Goal: Information Seeking & Learning: Learn about a topic

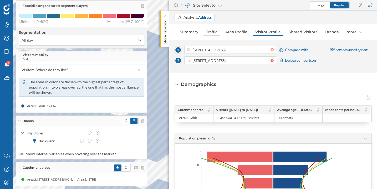
click at [213, 32] on link "Traffic" at bounding box center [212, 32] width 17 height 8
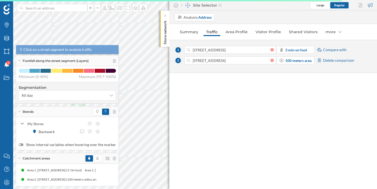
click at [21, 60] on div "Footfall along the street segment (Layers)" at bounding box center [67, 61] width 103 height 11
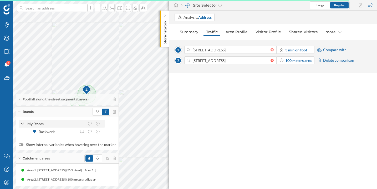
click at [23, 121] on icon at bounding box center [23, 123] width 4 height 5
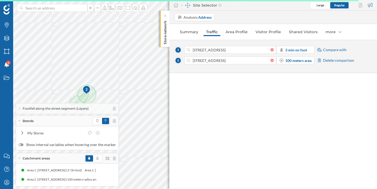
click at [20, 158] on icon at bounding box center [19, 157] width 3 height 1
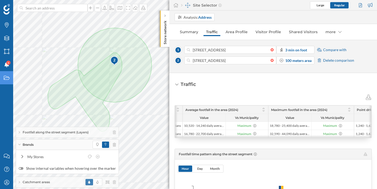
scroll to position [0, 92]
drag, startPoint x: 252, startPoint y: 139, endPoint x: 262, endPoint y: 140, distance: 9.2
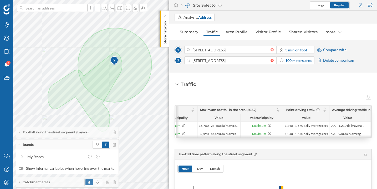
scroll to position [0, 161]
drag, startPoint x: 193, startPoint y: 49, endPoint x: 264, endPoint y: 48, distance: 70.5
click at [264, 48] on input "[STREET_ADDRESS]" at bounding box center [230, 50] width 81 height 8
click at [8, 183] on icon at bounding box center [6, 181] width 5 height 5
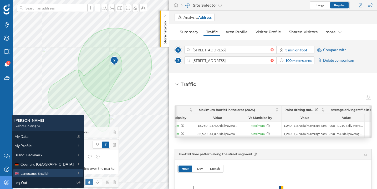
click at [34, 174] on span "Language: English" at bounding box center [35, 173] width 29 height 6
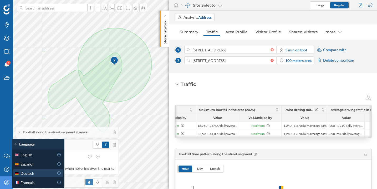
click at [58, 174] on icon at bounding box center [59, 173] width 5 height 4
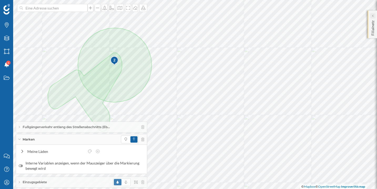
click at [373, 18] on icon at bounding box center [373, 15] width 2 height 5
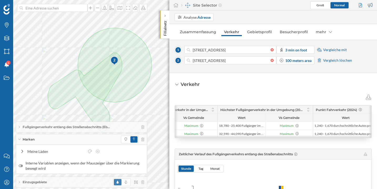
drag, startPoint x: 259, startPoint y: 139, endPoint x: 241, endPoint y: 139, distance: 18.4
click at [241, 138] on div "Einzugsgebiet Passantenfrequenz Durchschnittlicher Fußgängerverkehr in der Umge…" at bounding box center [273, 121] width 197 height 33
drag, startPoint x: 241, startPoint y: 139, endPoint x: 231, endPoint y: 139, distance: 9.5
click at [231, 138] on div "Einzugsgebiet Passantenfrequenz Durchschnittlicher Fußgängerverkehr in der Umge…" at bounding box center [273, 121] width 197 height 33
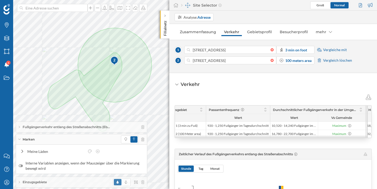
scroll to position [0, 4]
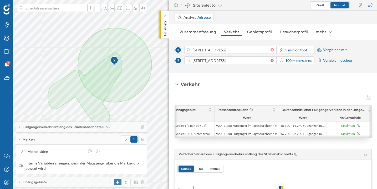
drag, startPoint x: 226, startPoint y: 139, endPoint x: 217, endPoint y: 139, distance: 9.0
click at [197, 31] on link "Zusammenfassung" at bounding box center [198, 32] width 42 height 8
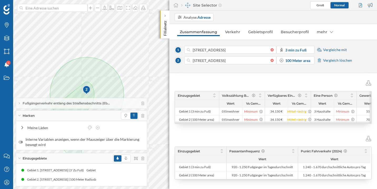
scroll to position [54, 0]
